Goal: Task Accomplishment & Management: Use online tool/utility

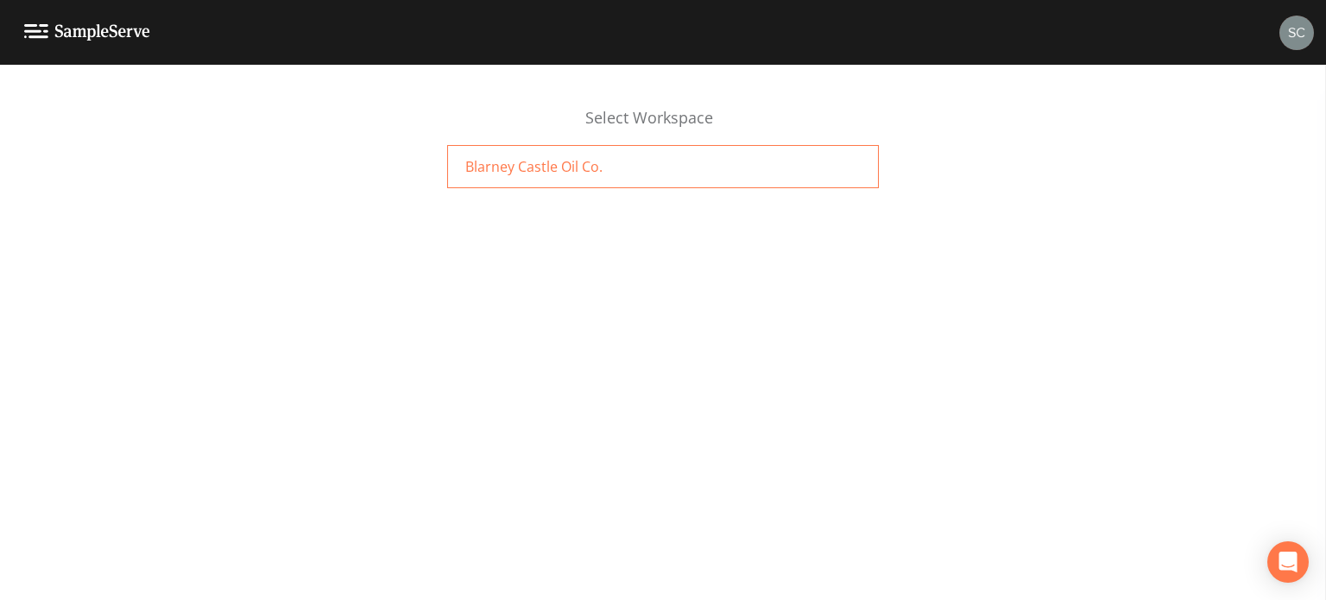
click at [646, 148] on div "Blarney Castle Oil Co." at bounding box center [663, 166] width 432 height 43
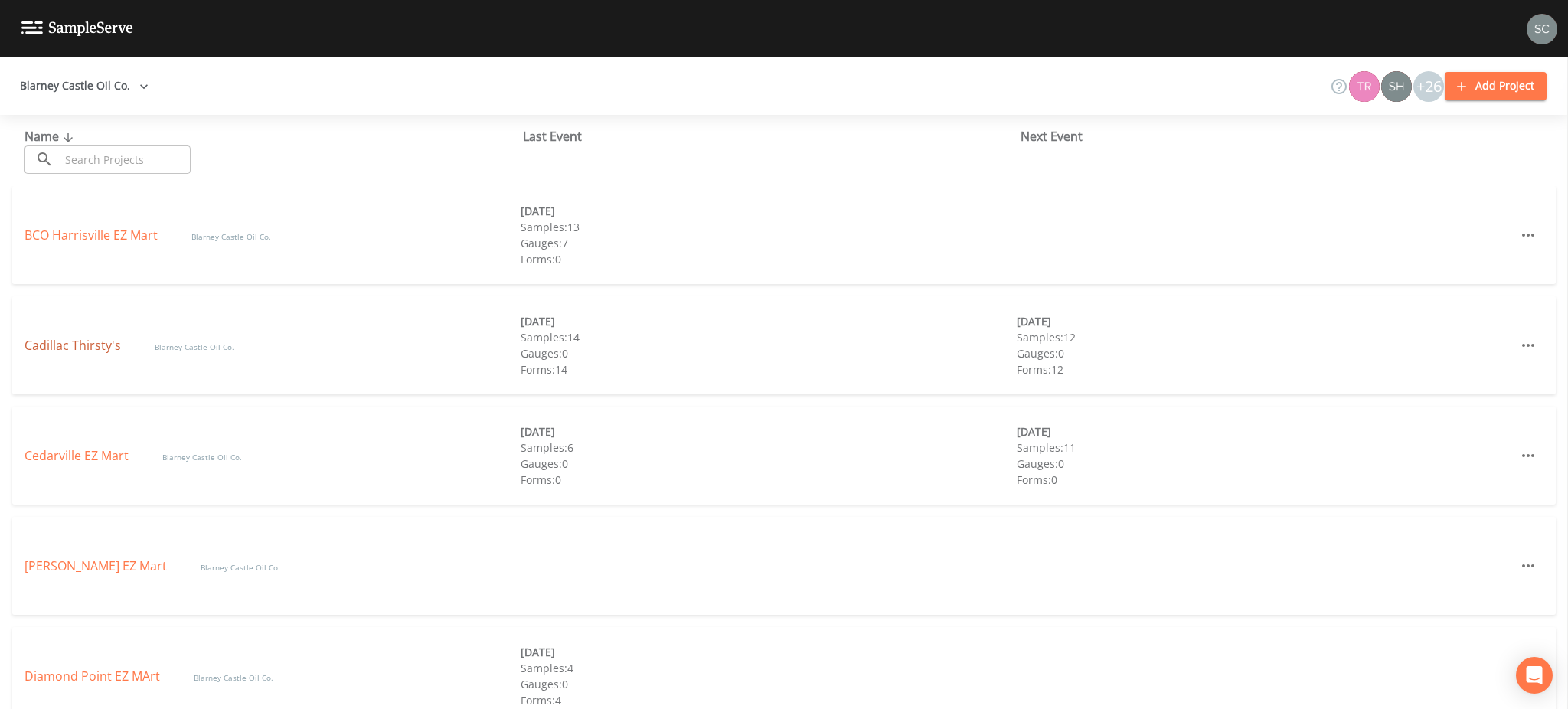
click at [49, 348] on link "Cadillac Thirsty's" at bounding box center [74, 345] width 99 height 17
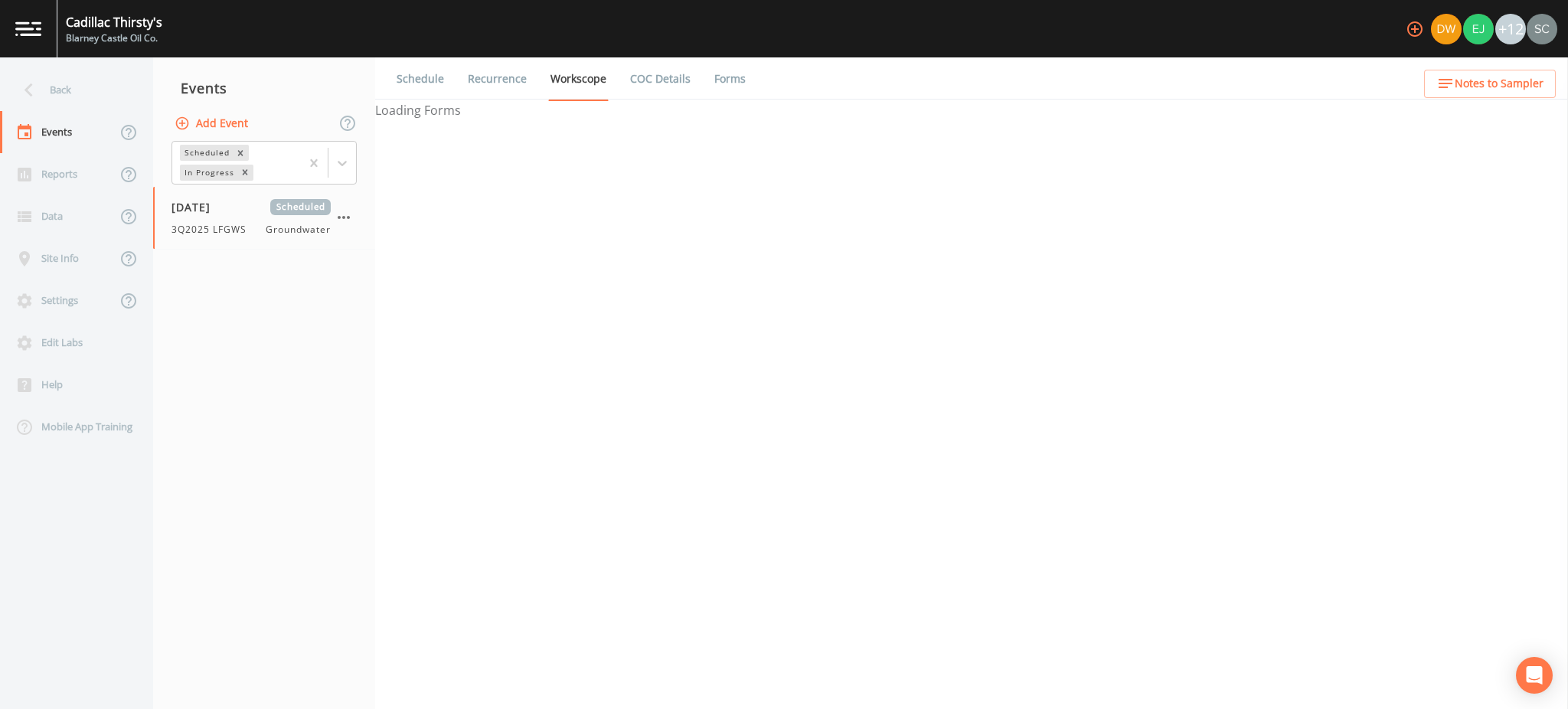
select select "4f082be6-97a7-4f70-a81f-c26a4e896ad7"
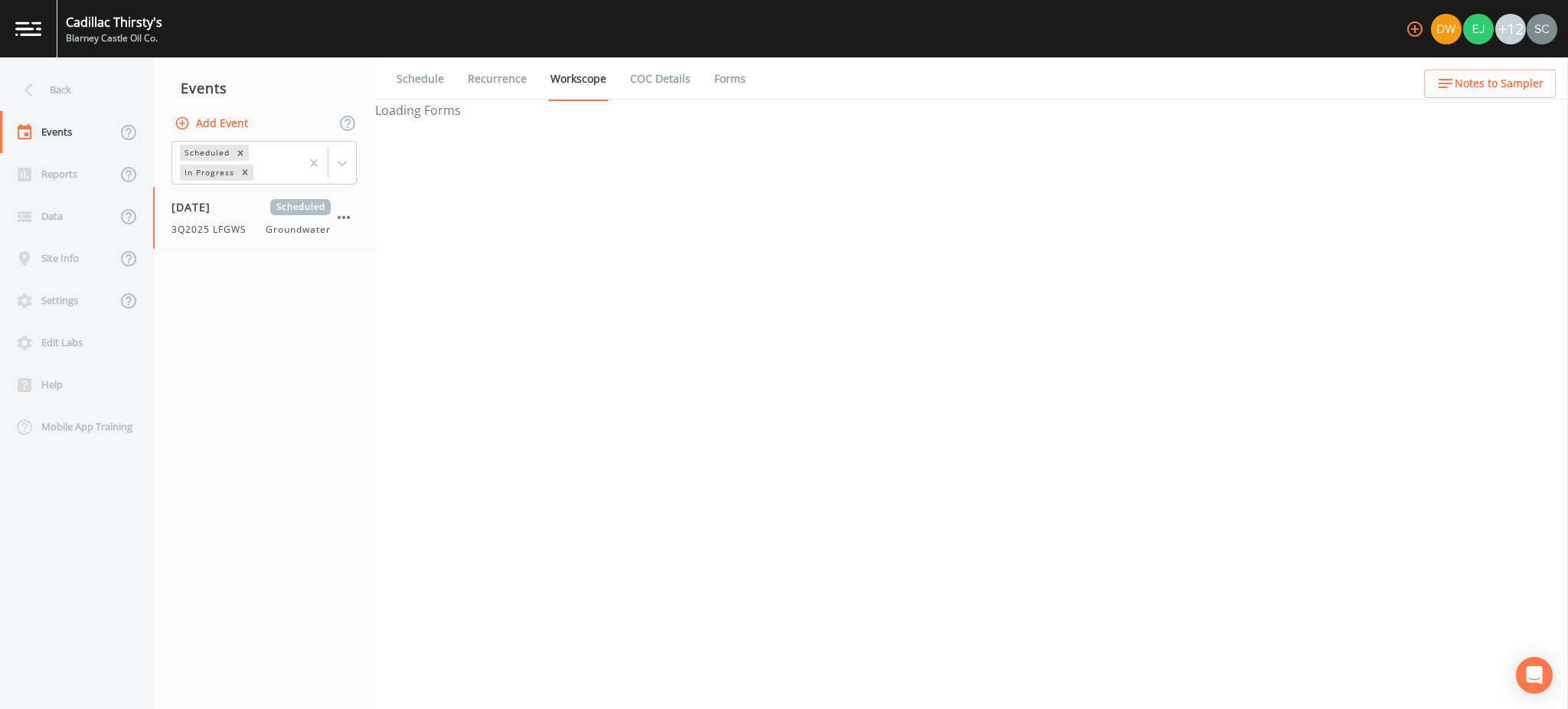
select select "4f082be6-97a7-4f70-a81f-c26a4e896ad7"
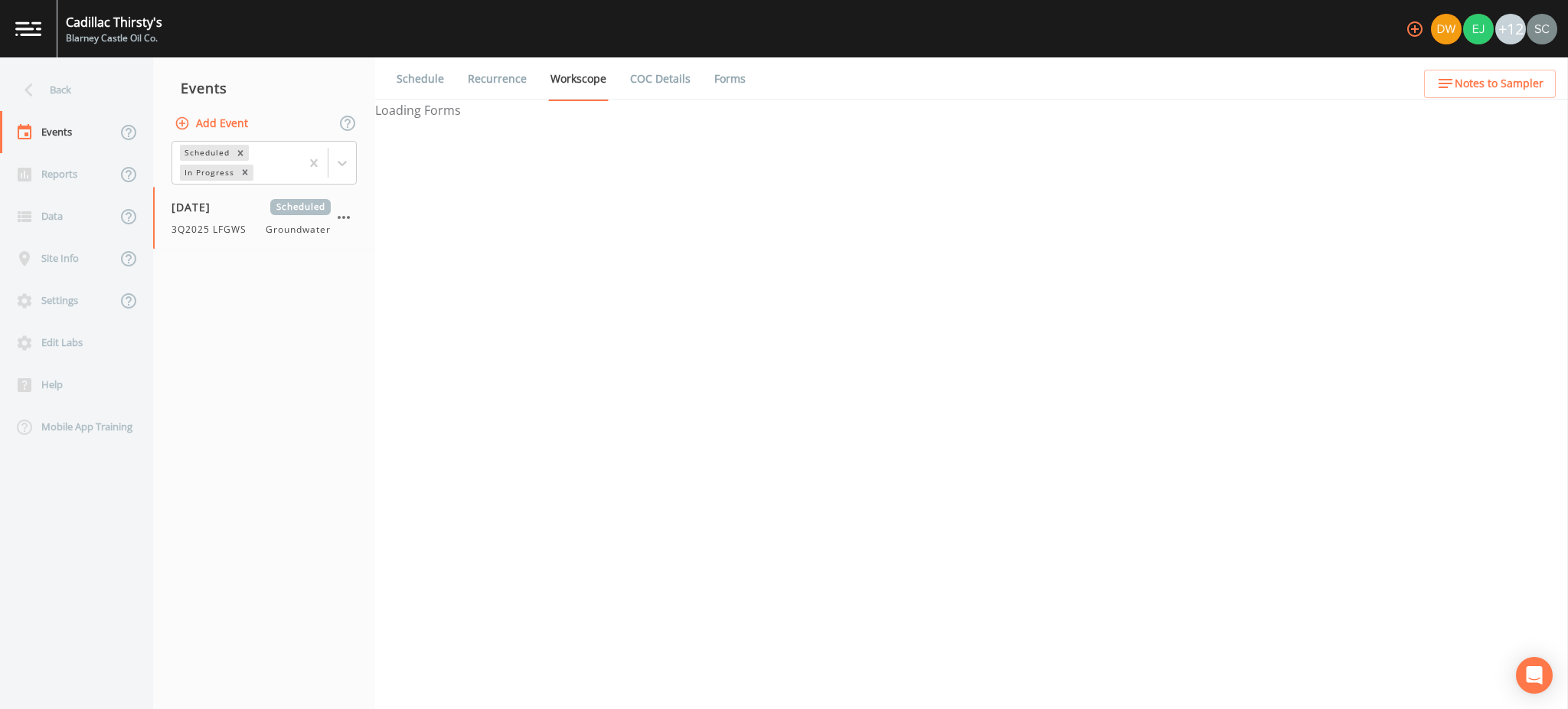
select select "4f082be6-97a7-4f70-a81f-c26a4e896ad7"
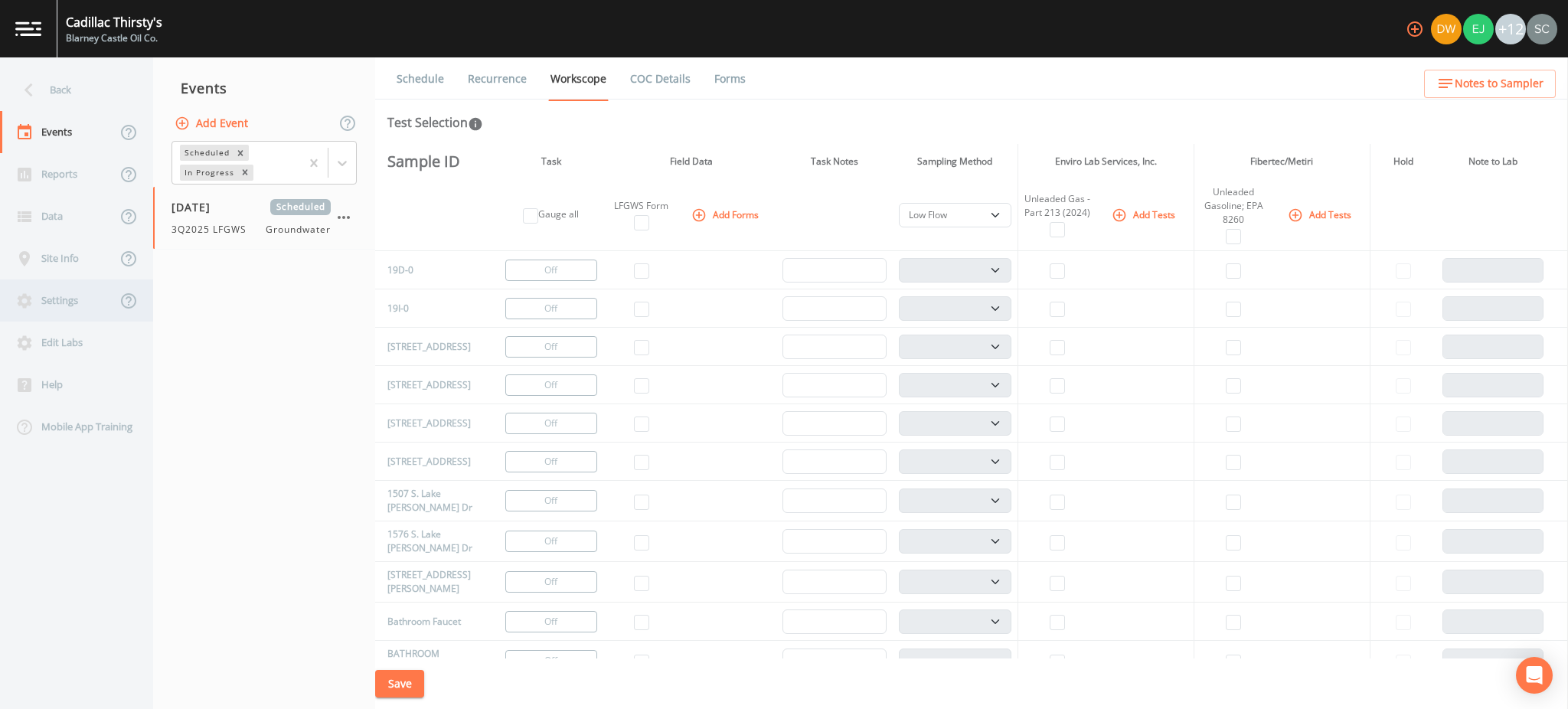
click at [64, 311] on div "Settings" at bounding box center [58, 300] width 116 height 42
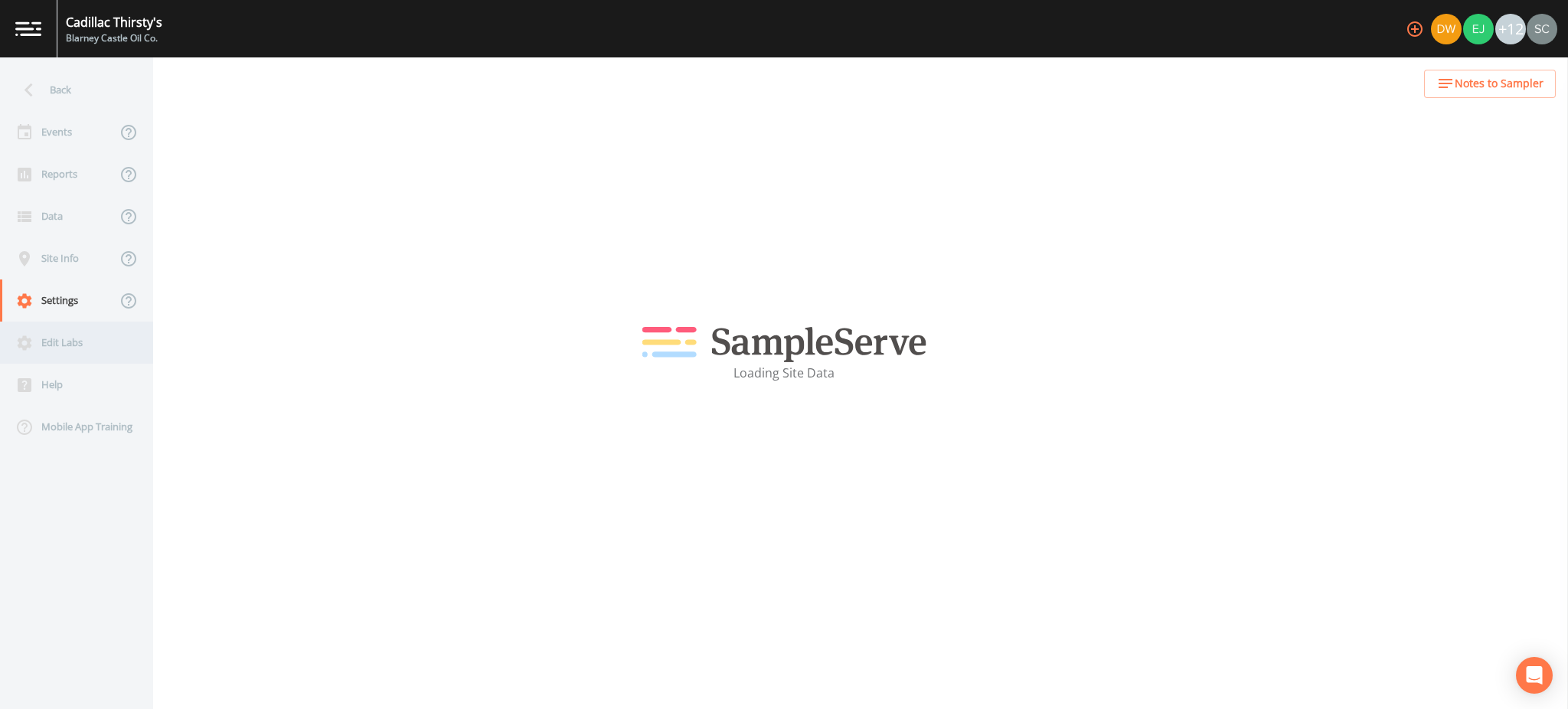
select select "47d45e13-a9d2-4a92-a30e-53aeb2a1ff48"
select select "[GEOGRAPHIC_DATA]"
select select "US/Eastern"
select select "Pour on ground"
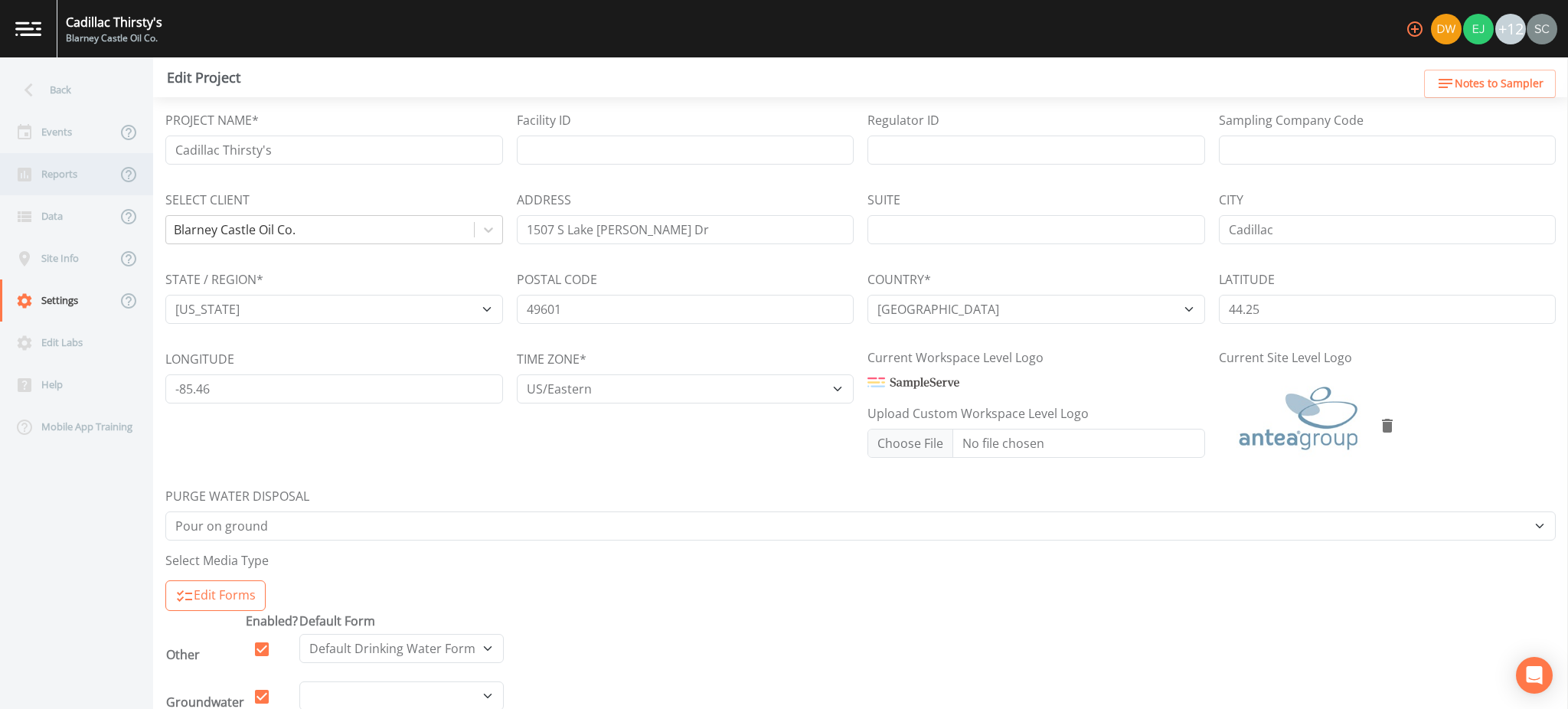
click at [68, 163] on div "Reports" at bounding box center [58, 174] width 116 height 42
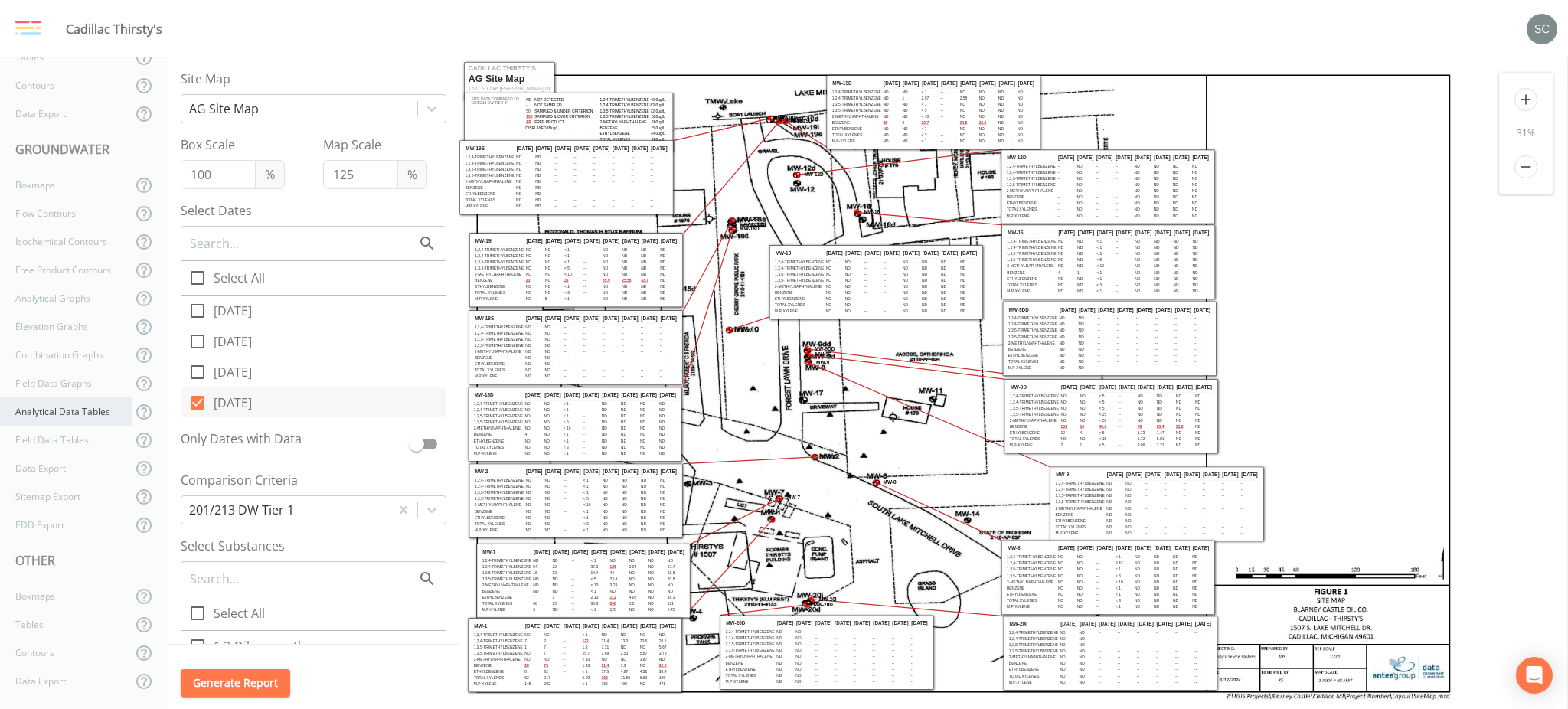
click at [53, 414] on div "Analytical Data Tables" at bounding box center [66, 412] width 131 height 28
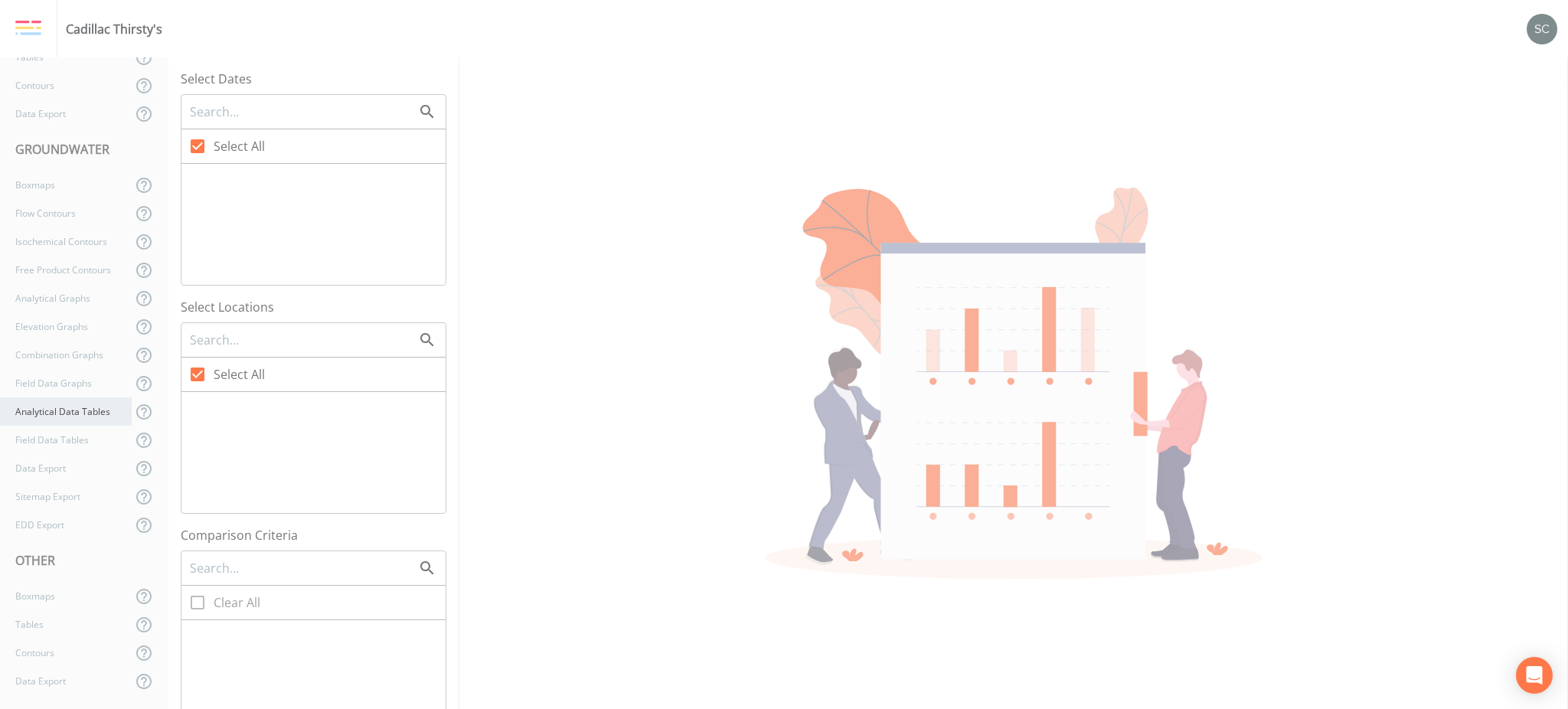
checkbox input "false"
checkbox input "true"
checkbox input "false"
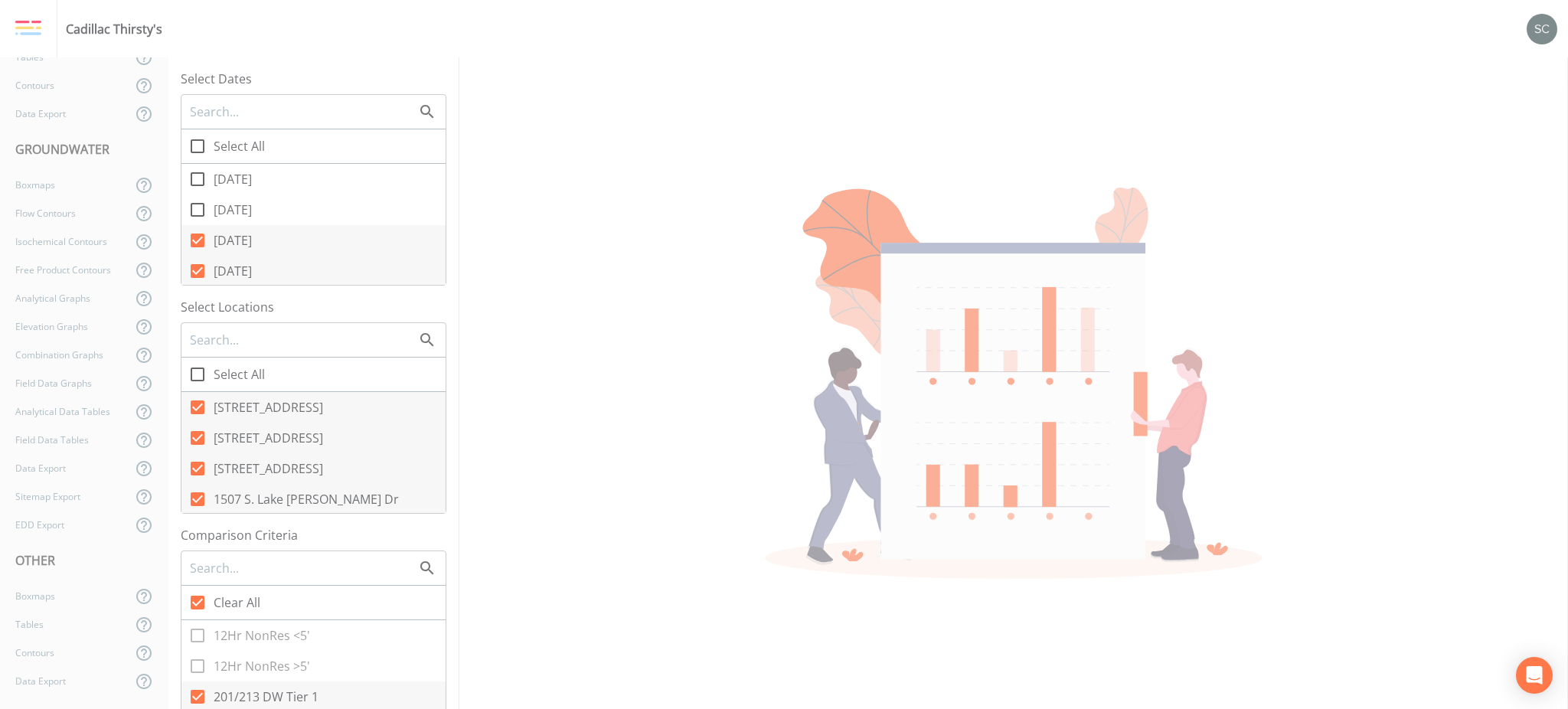
click at [211, 141] on span at bounding box center [198, 146] width 32 height 32
click at [197, 141] on input "Select All" at bounding box center [189, 138] width 15 height 15
checkbox input "true"
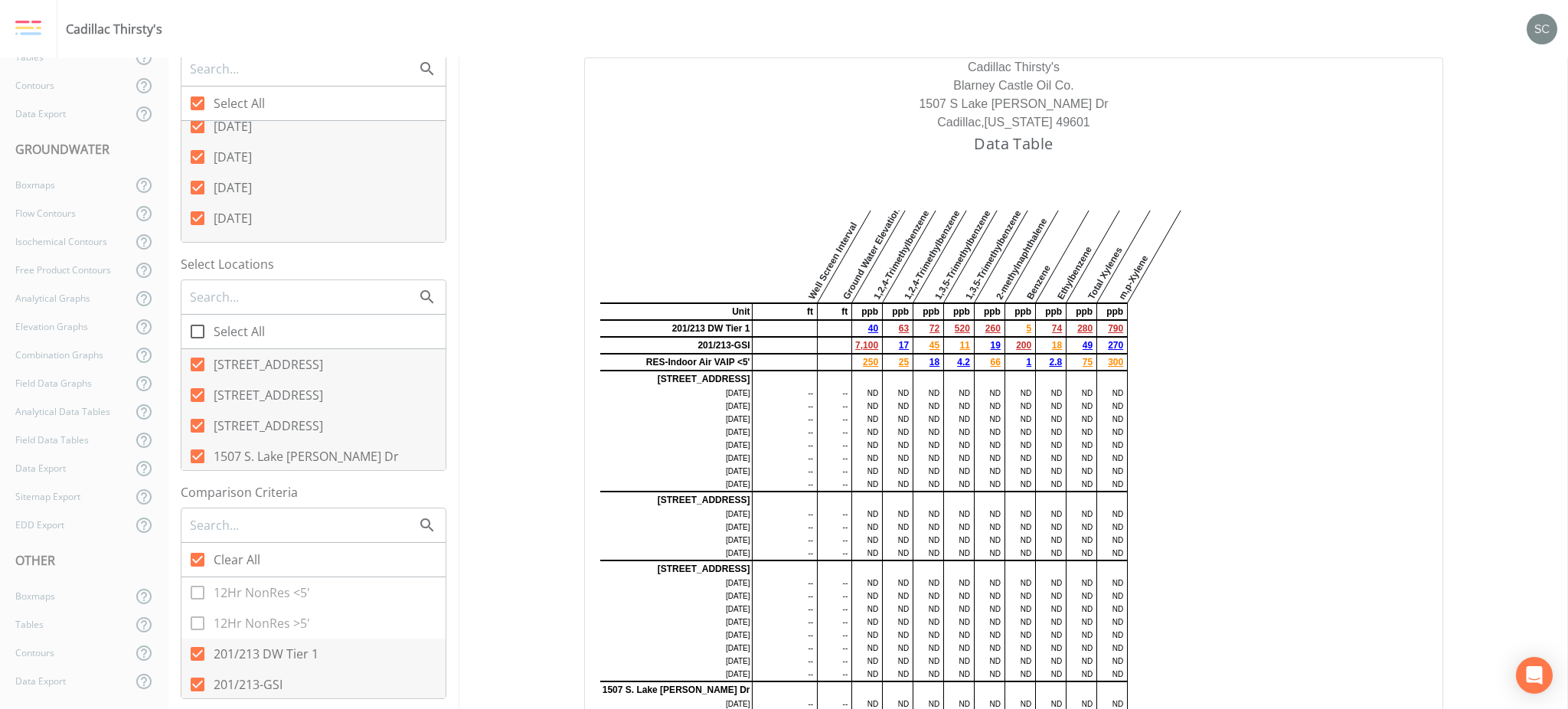
scroll to position [102, 0]
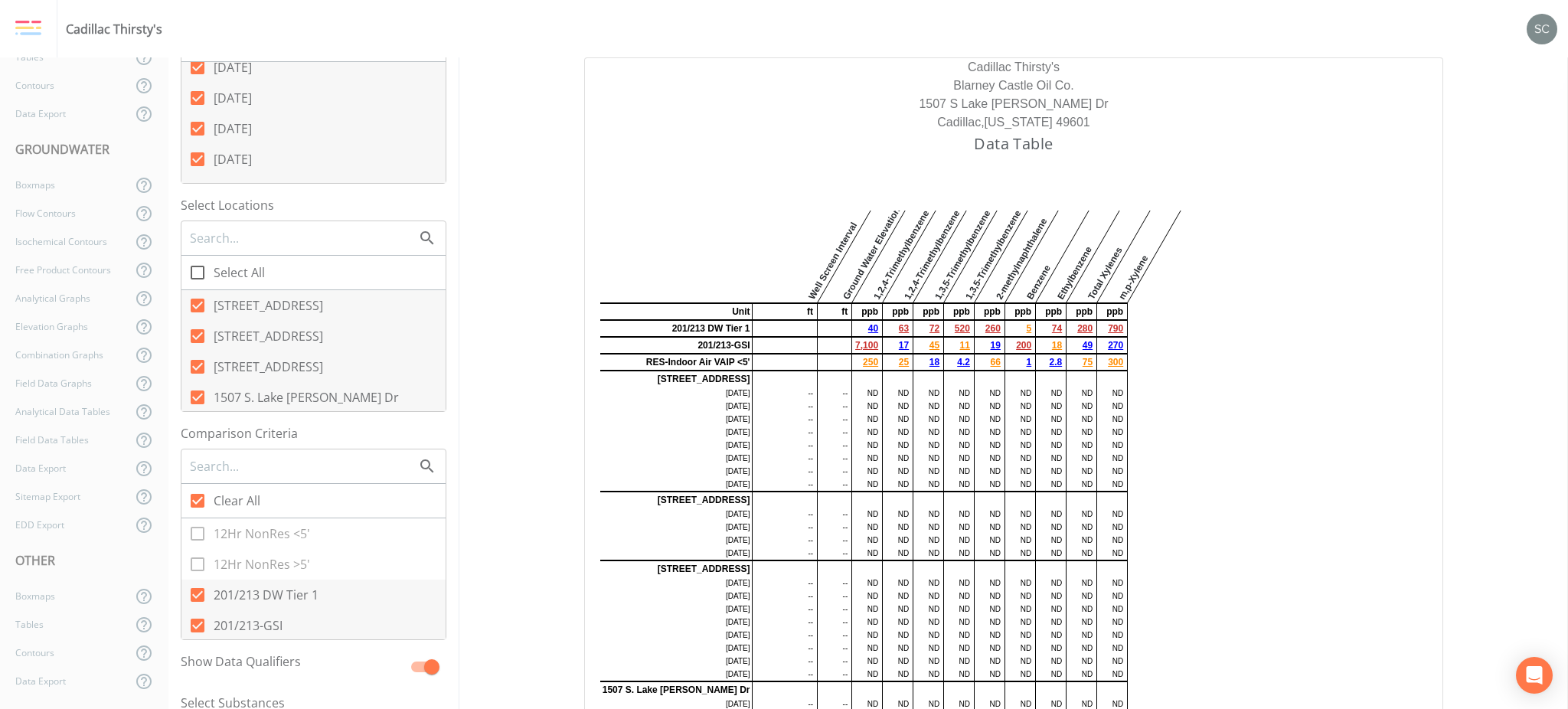
click at [257, 268] on span "Select All" at bounding box center [239, 272] width 51 height 19
click at [197, 268] on input "Select All" at bounding box center [189, 264] width 15 height 15
checkbox input "true"
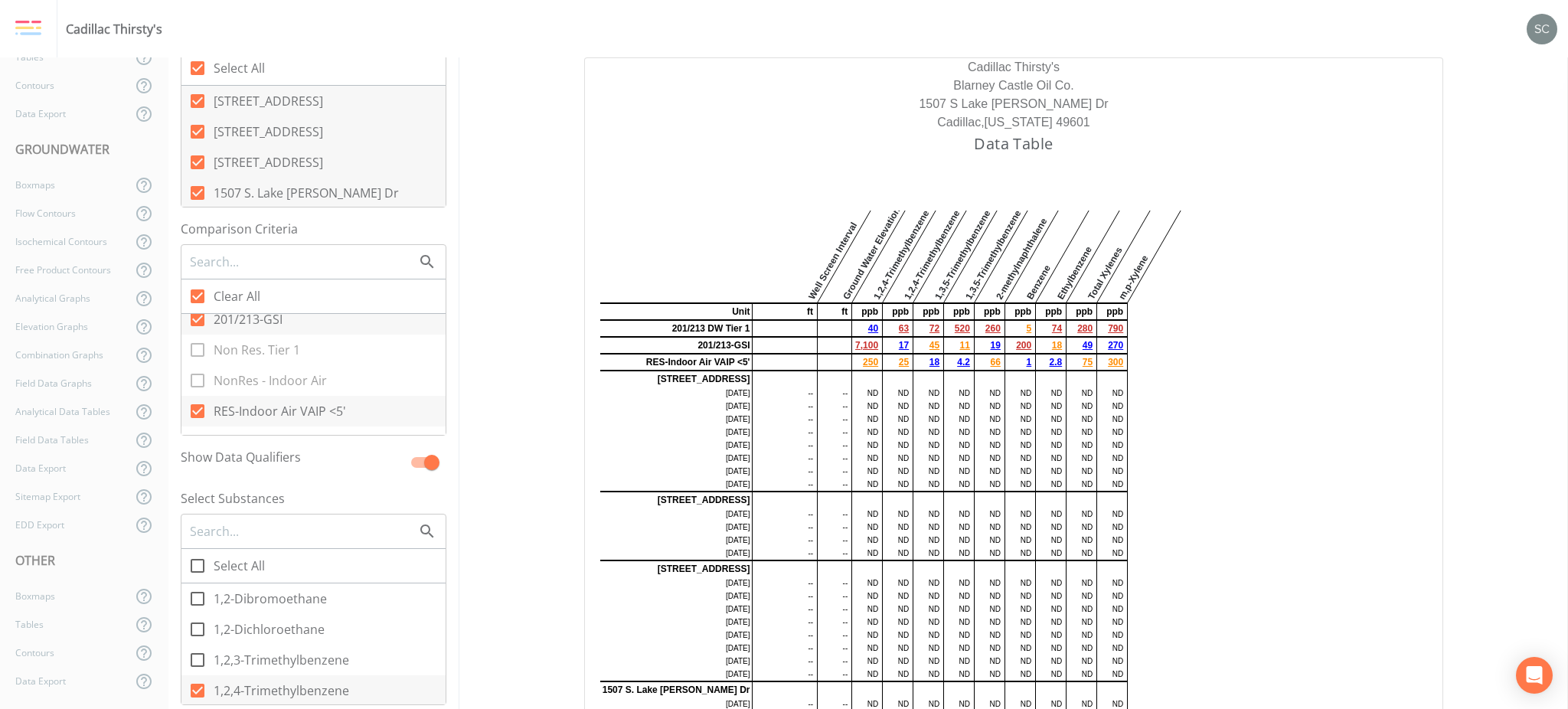
scroll to position [125, 0]
click at [245, 567] on span "Select All" at bounding box center [239, 566] width 51 height 19
click at [197, 565] on input "Select All" at bounding box center [189, 557] width 15 height 15
checkbox input "true"
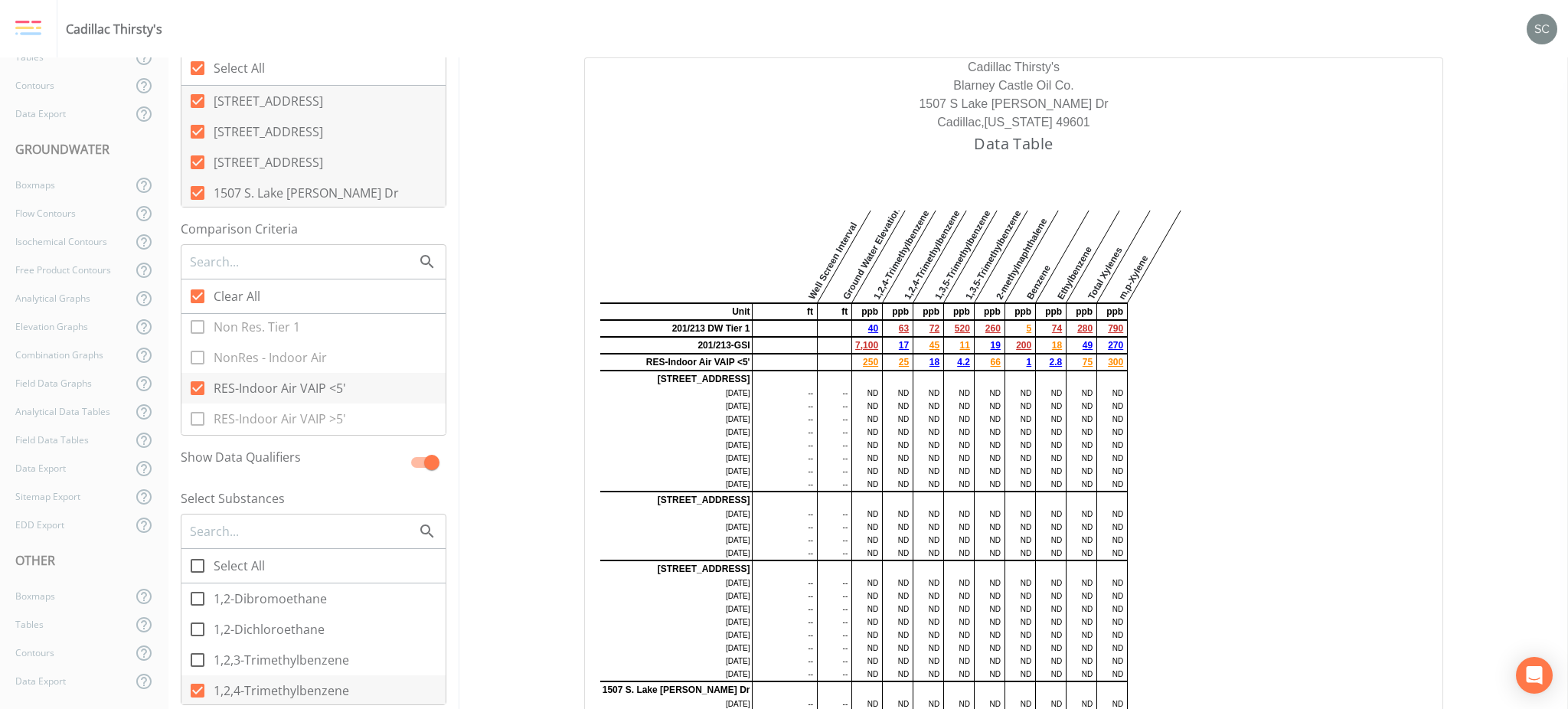
checkbox input "true"
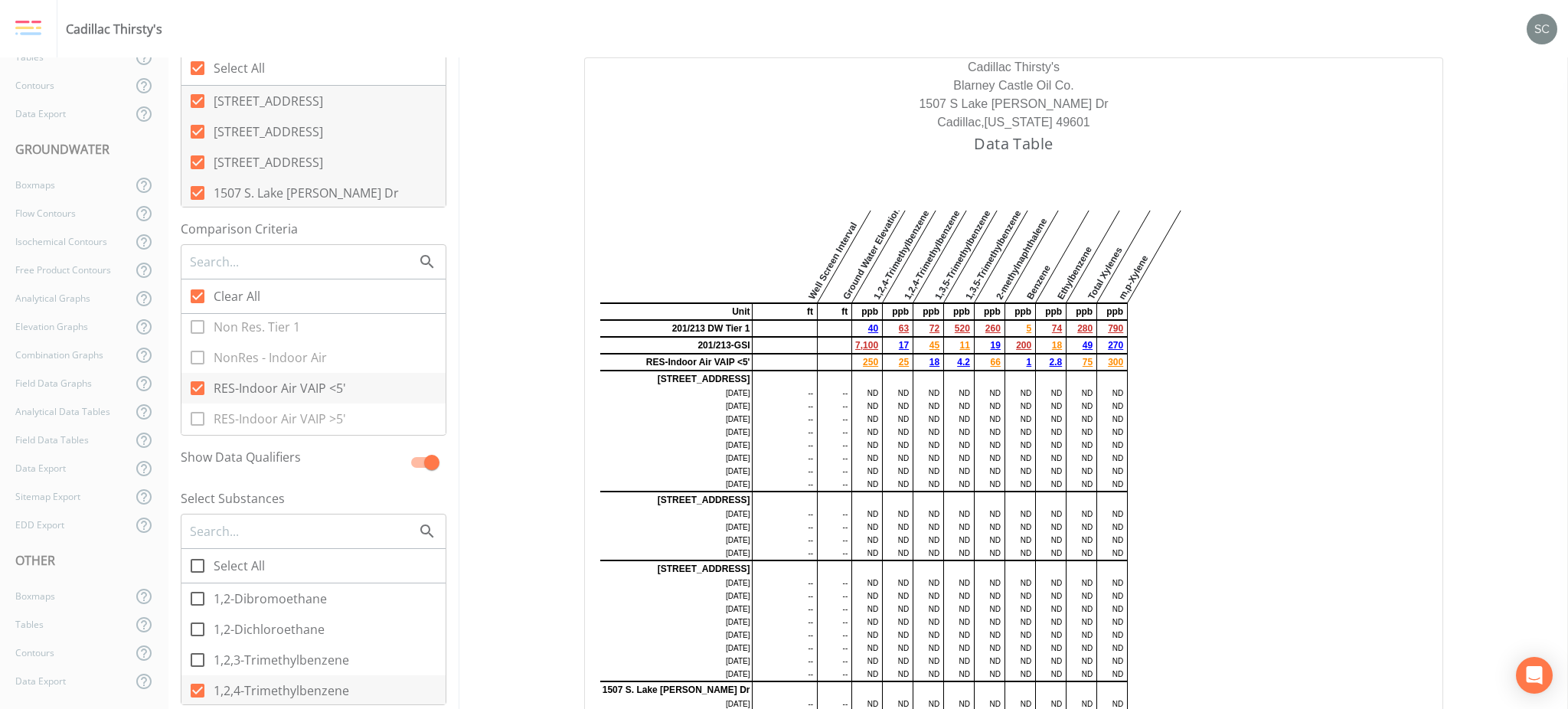
checkbox input "true"
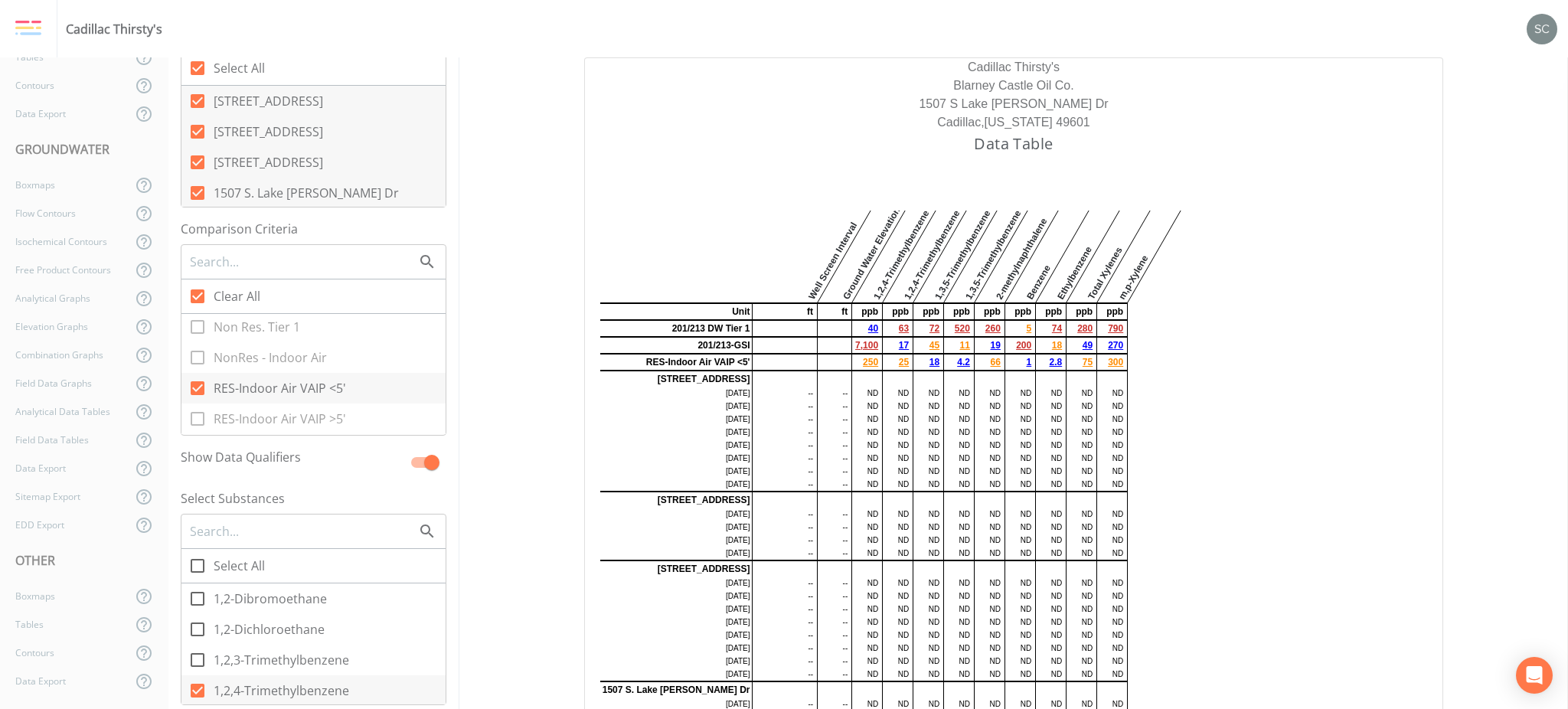
checkbox input "true"
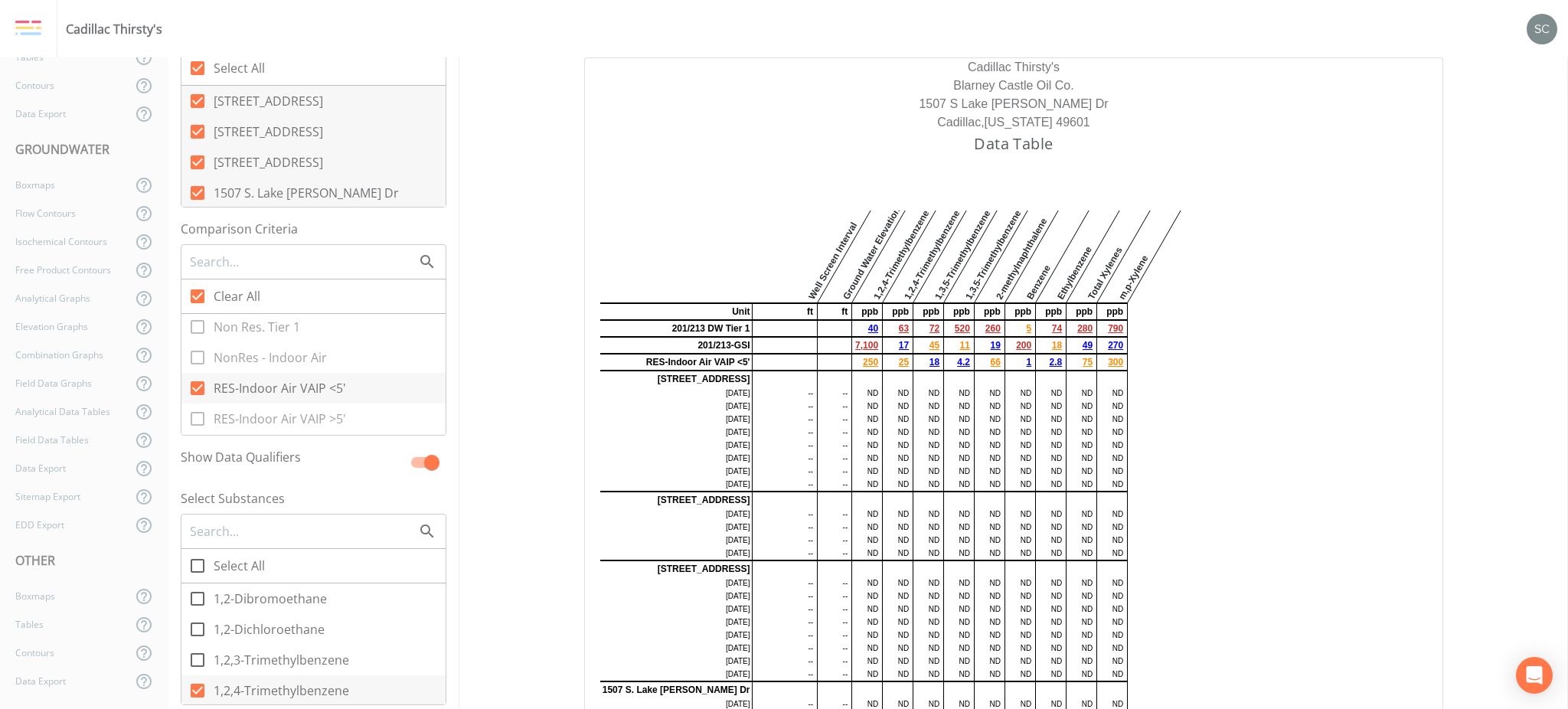
checkbox input "true"
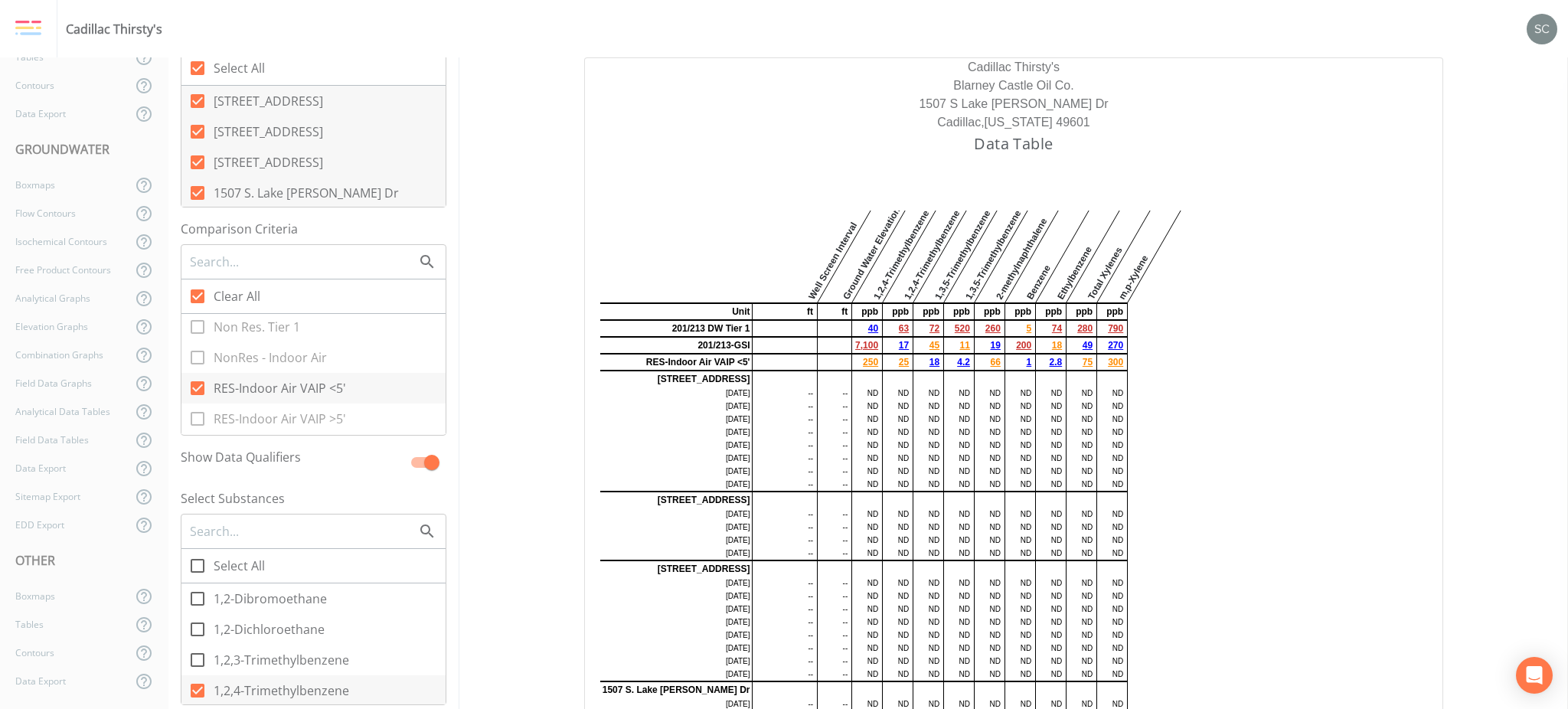
checkbox input "true"
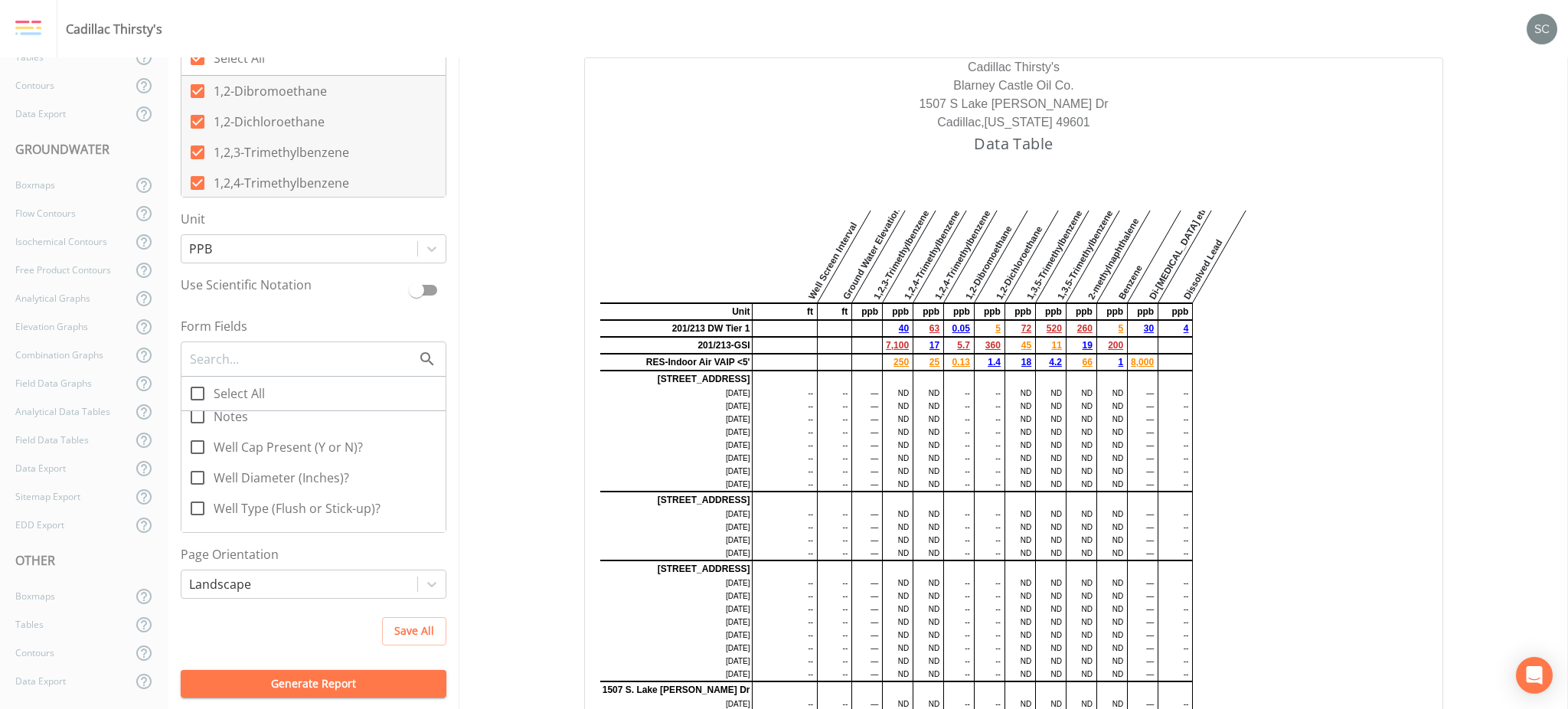
scroll to position [204, 0]
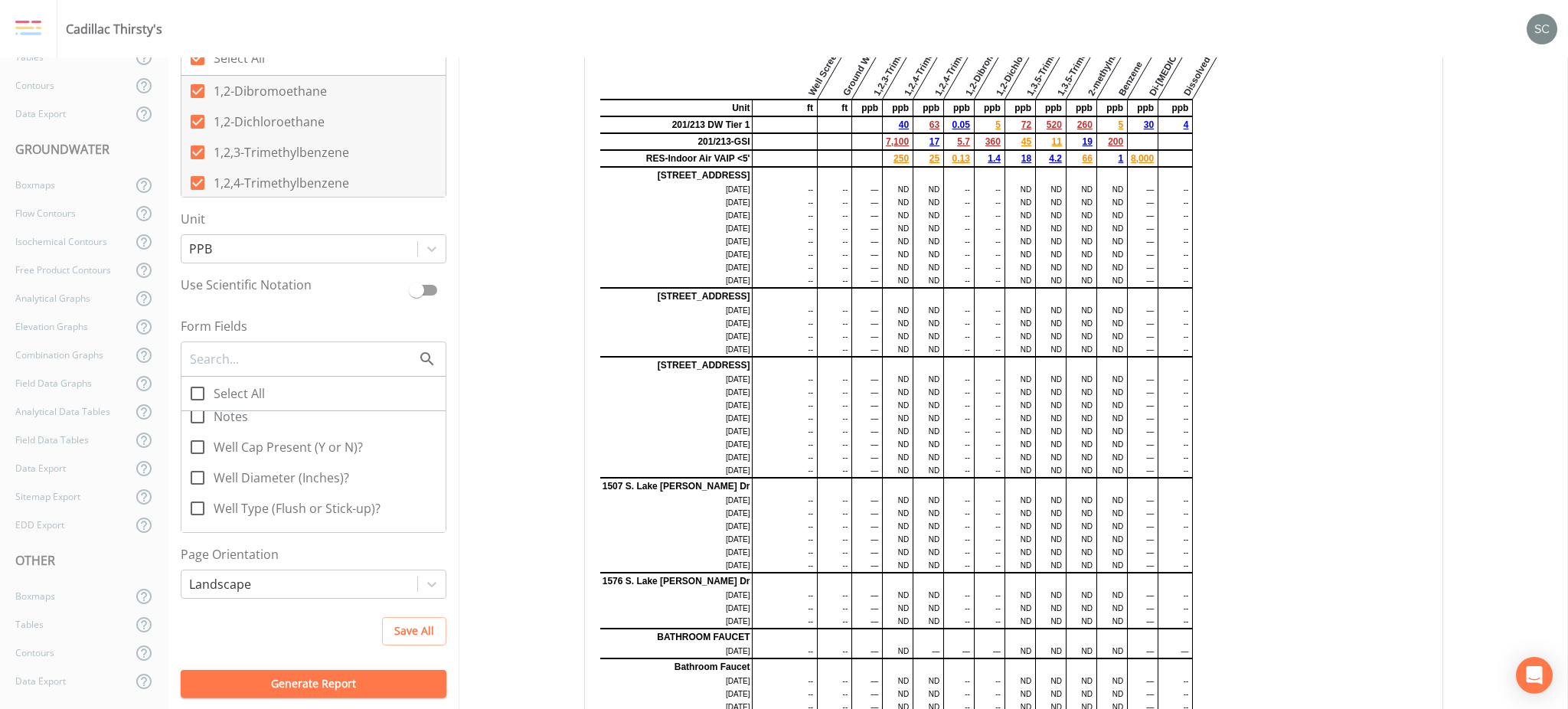
click at [344, 603] on div "Select Dates Select All 05/16/2025 03/13/2025 08/27/2024 06/05/2024 12/15/2023 …" at bounding box center [314, 383] width 291 height 652
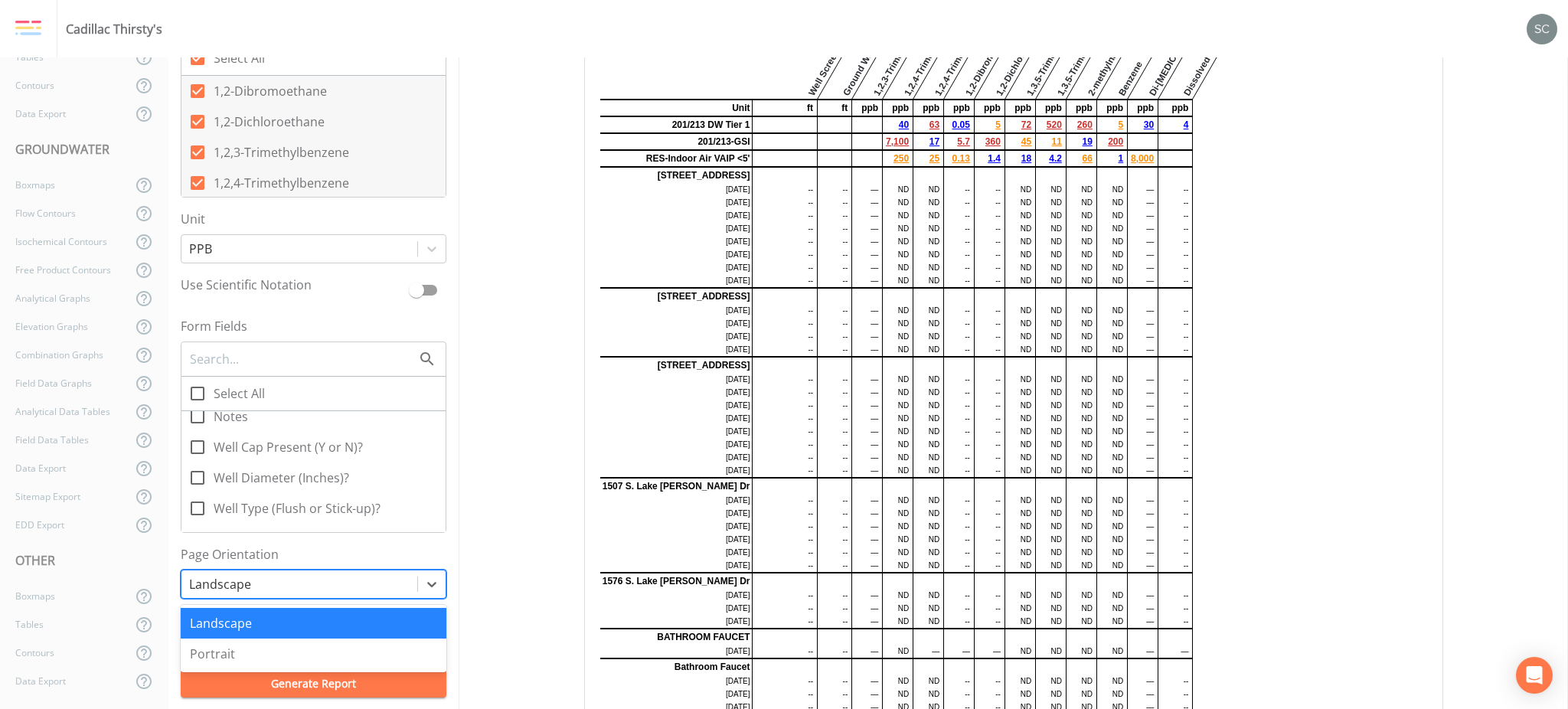
click at [333, 587] on div at bounding box center [299, 584] width 221 height 21
click at [318, 653] on div "Portrait" at bounding box center [314, 654] width 266 height 31
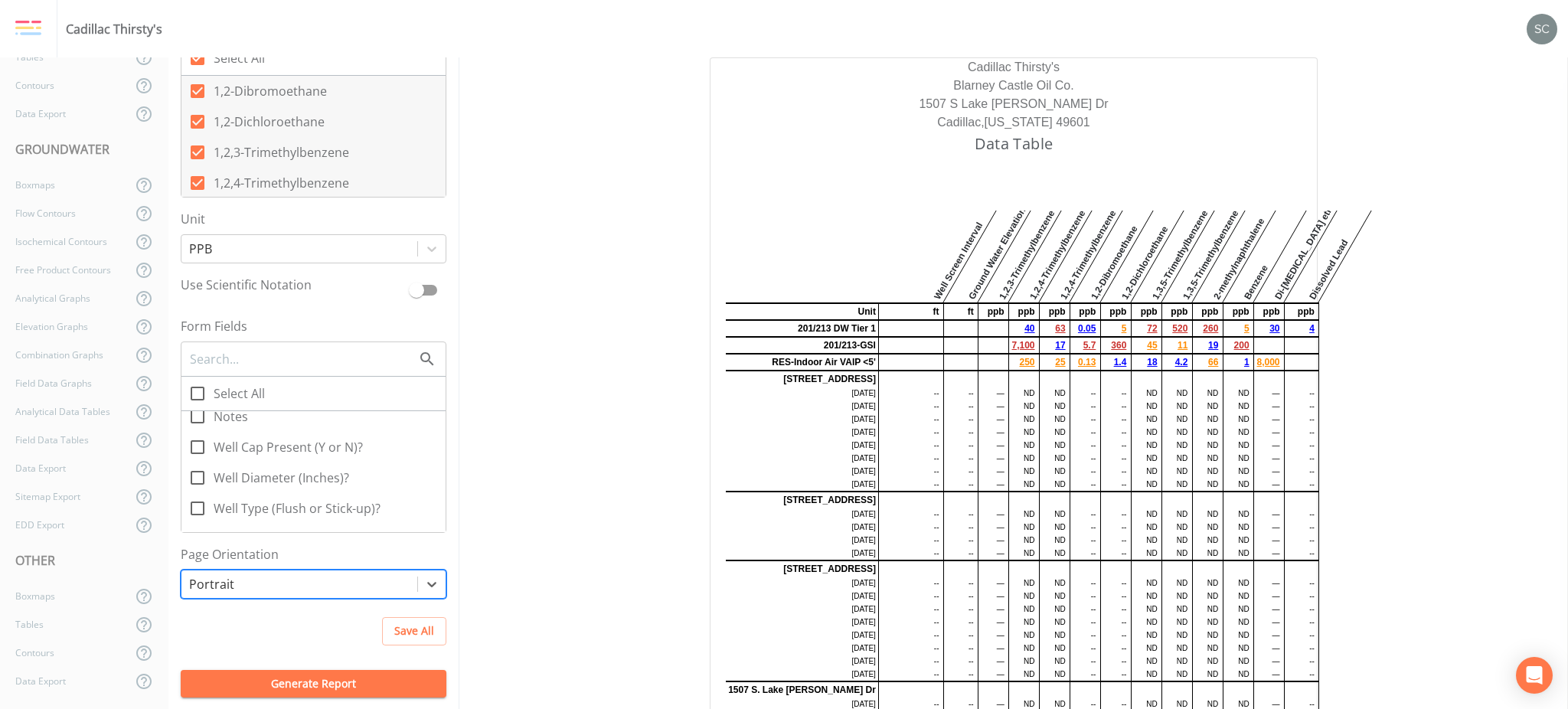
click at [385, 680] on button "Generate Report" at bounding box center [314, 684] width 266 height 28
click at [181, 670] on button "Generate Report" at bounding box center [314, 684] width 266 height 28
